Goal: Entertainment & Leisure: Consume media (video, audio)

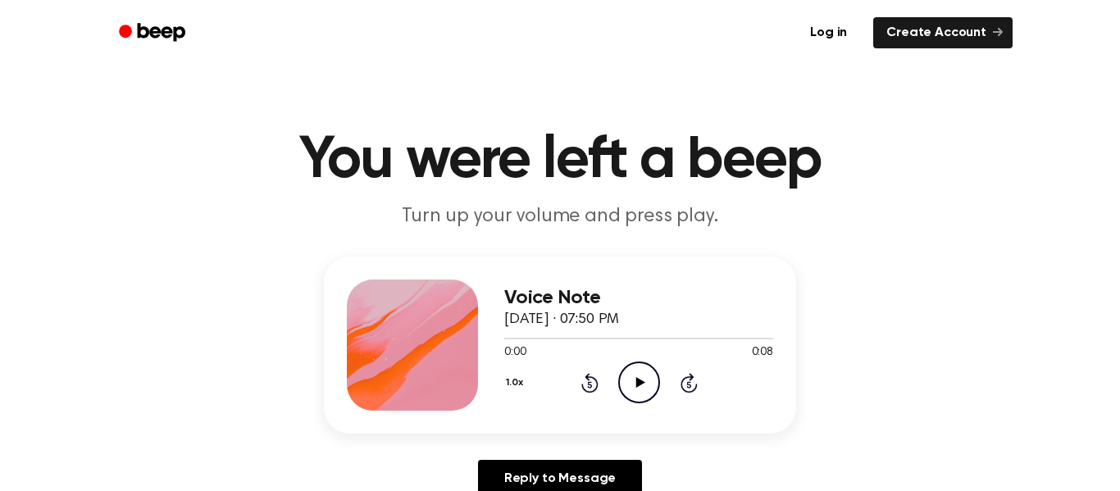
click at [640, 386] on icon "Play Audio" at bounding box center [639, 383] width 42 height 42
click at [642, 402] on icon "Play Audio" at bounding box center [639, 383] width 42 height 42
click at [662, 377] on div "1.0x Rewind 5 seconds Play Audio Skip 5 seconds" at bounding box center [638, 383] width 269 height 42
click at [641, 371] on icon "Play Audio" at bounding box center [639, 383] width 42 height 42
click at [644, 374] on icon "Play Audio" at bounding box center [639, 383] width 42 height 42
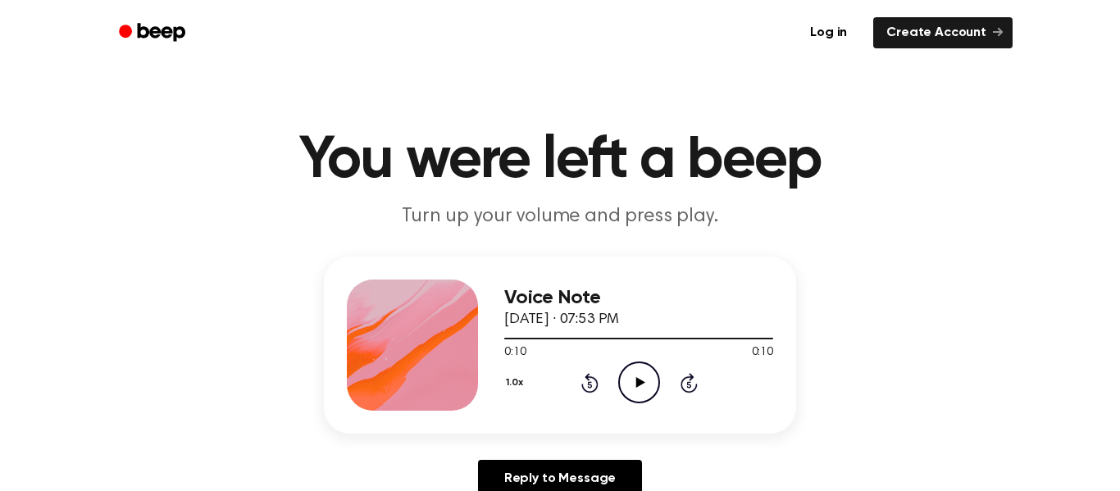
click at [653, 384] on icon "Play Audio" at bounding box center [639, 383] width 42 height 42
click at [627, 376] on icon "Play Audio" at bounding box center [639, 383] width 42 height 42
click at [659, 374] on icon "Play Audio" at bounding box center [639, 383] width 42 height 42
click at [655, 395] on circle at bounding box center [639, 382] width 40 height 40
click at [636, 396] on icon "Play Audio" at bounding box center [639, 383] width 42 height 42
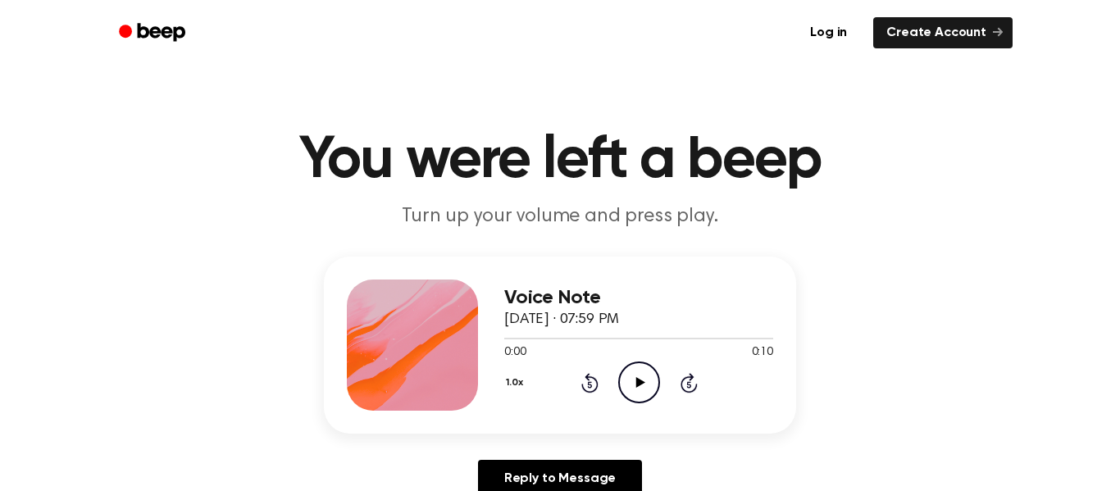
click at [631, 381] on icon "Play Audio" at bounding box center [639, 383] width 42 height 42
click at [635, 388] on icon "Play Audio" at bounding box center [639, 383] width 42 height 42
click at [644, 385] on icon "Play Audio" at bounding box center [639, 383] width 42 height 42
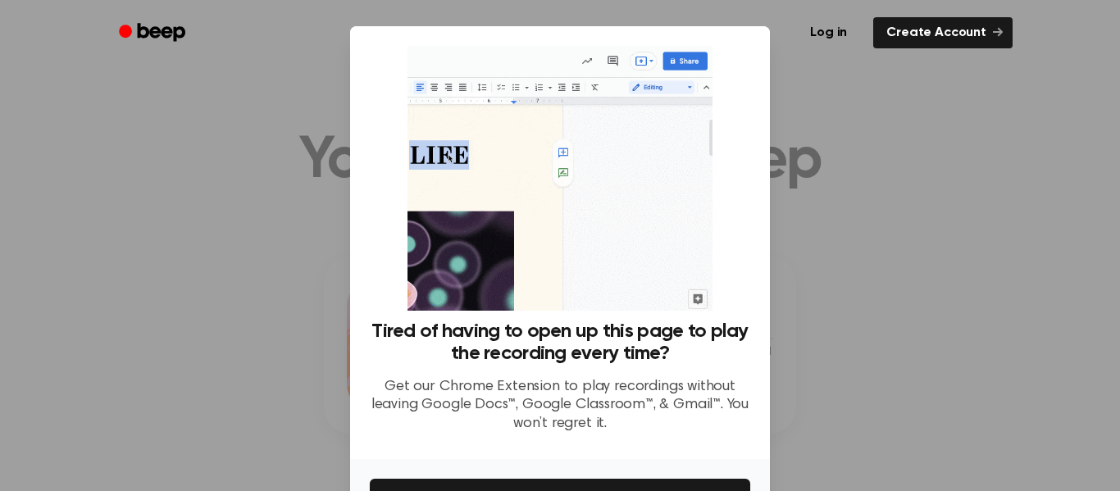
click at [836, 211] on div at bounding box center [560, 245] width 1120 height 491
click at [853, 146] on div at bounding box center [560, 245] width 1120 height 491
click at [951, 43] on link "Create Account" at bounding box center [942, 32] width 139 height 31
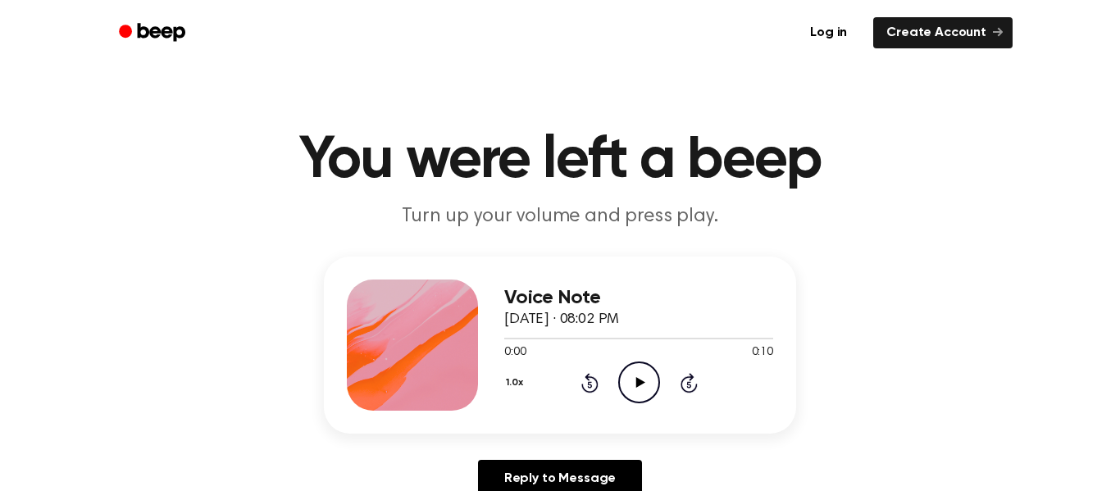
click at [627, 377] on icon "Play Audio" at bounding box center [639, 383] width 42 height 42
click at [654, 384] on icon "Play Audio" at bounding box center [639, 383] width 42 height 42
click at [669, 399] on div "1.0x Rewind 5 seconds Play Audio Skip 5 seconds" at bounding box center [638, 383] width 269 height 42
click at [650, 389] on icon "Play Audio" at bounding box center [639, 383] width 42 height 42
click at [636, 384] on icon "Play Audio" at bounding box center [639, 383] width 42 height 42
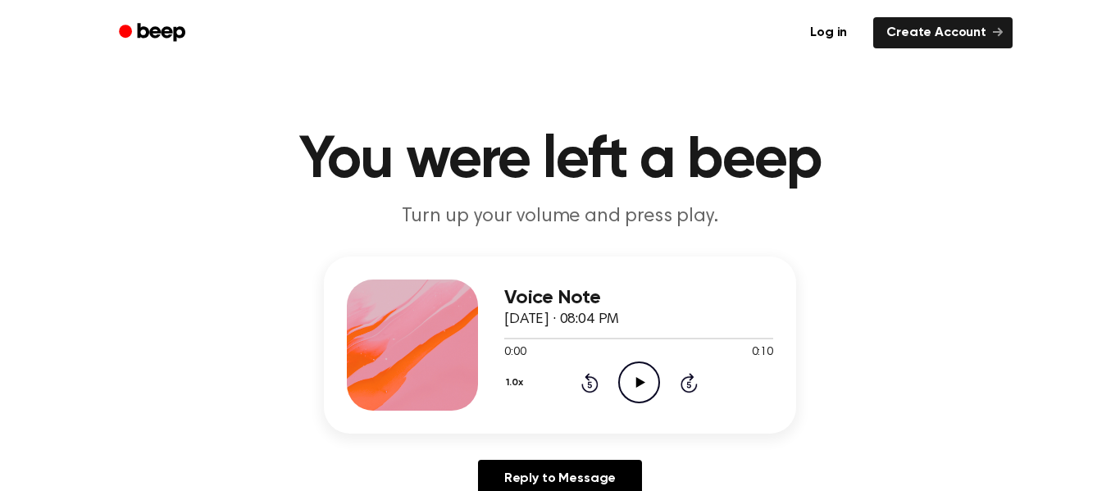
click at [658, 400] on icon "Play Audio" at bounding box center [639, 383] width 42 height 42
click at [622, 370] on icon "Play Audio" at bounding box center [639, 383] width 42 height 42
click at [636, 369] on icon "Play Audio" at bounding box center [639, 383] width 42 height 42
click at [369, 290] on div at bounding box center [412, 345] width 131 height 131
click at [643, 399] on icon "Pause Audio" at bounding box center [639, 383] width 42 height 42
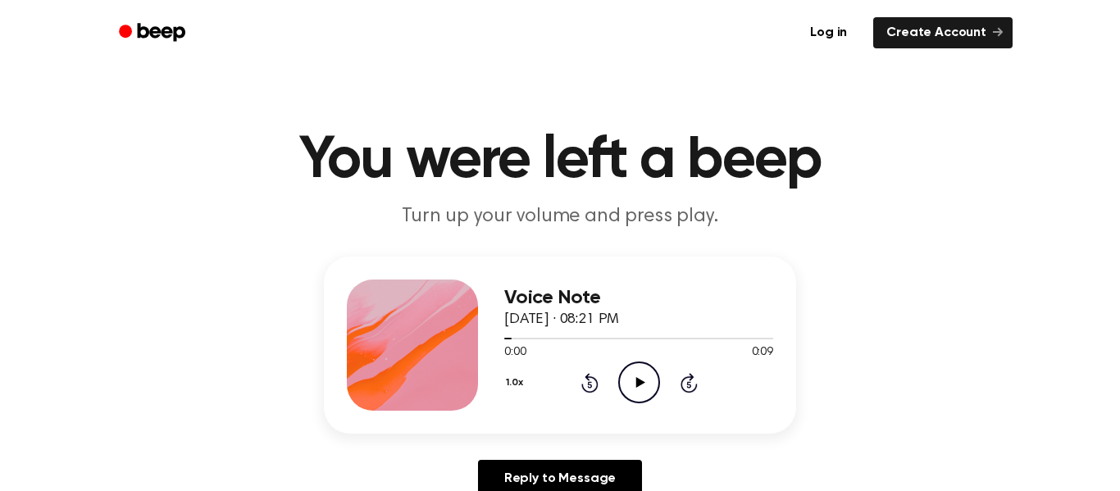
click at [641, 390] on icon "Play Audio" at bounding box center [639, 383] width 42 height 42
